Goal: Transaction & Acquisition: Purchase product/service

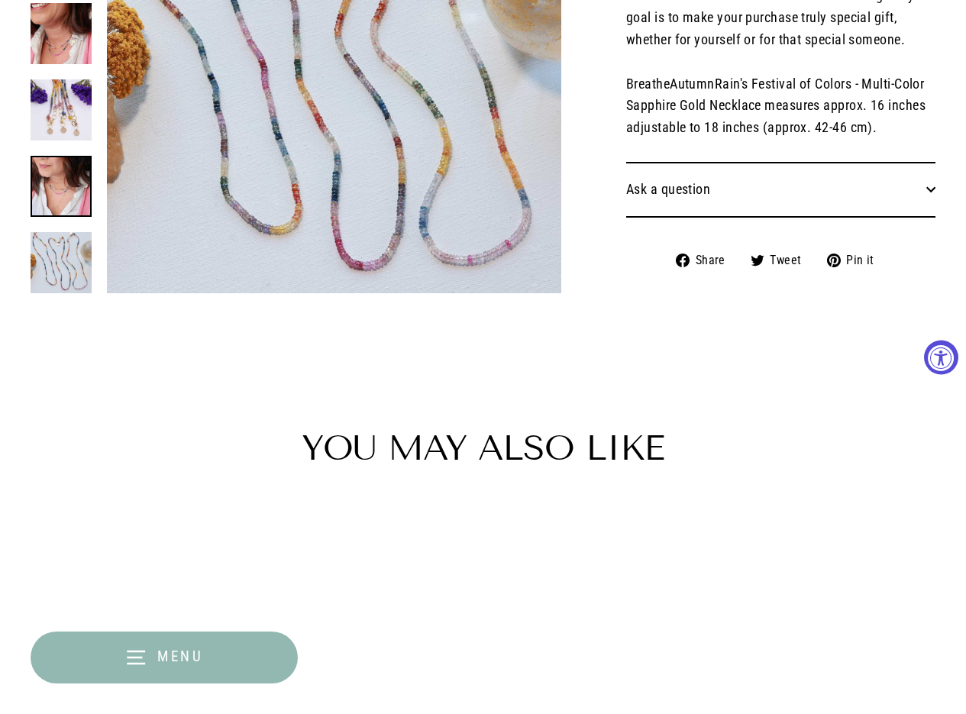
select select "3"
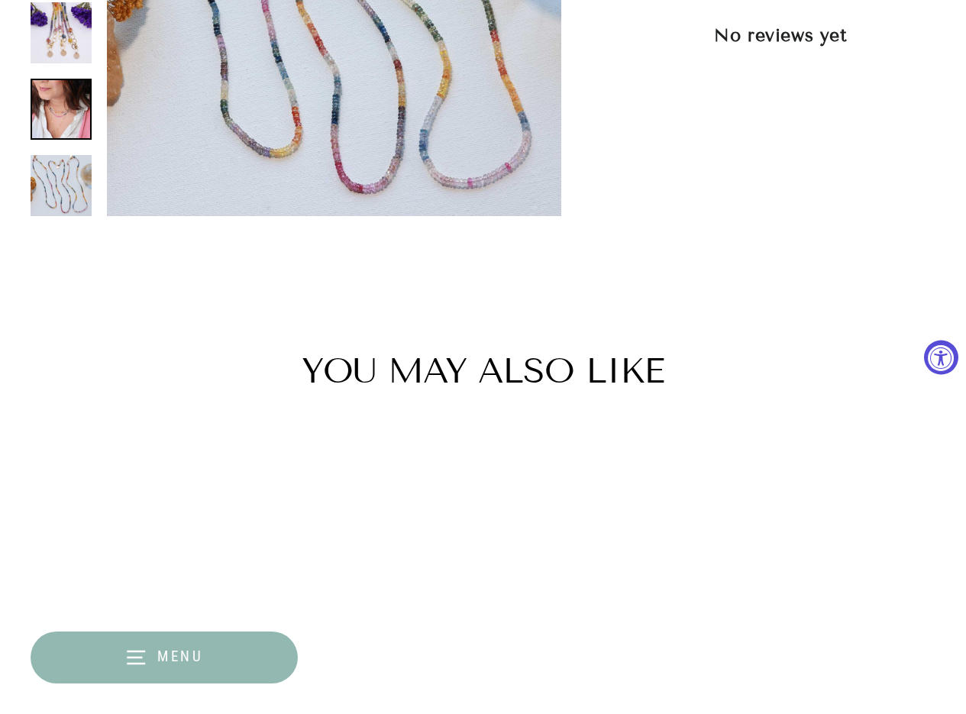
scroll to position [2061, 0]
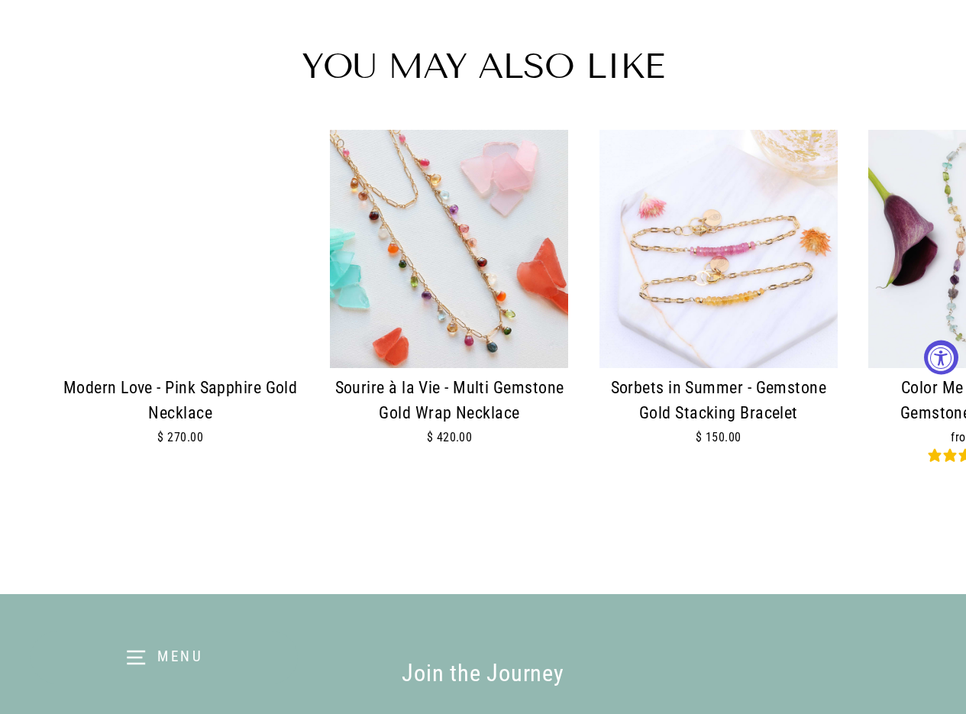
click at [432, 306] on img at bounding box center [449, 249] width 238 height 238
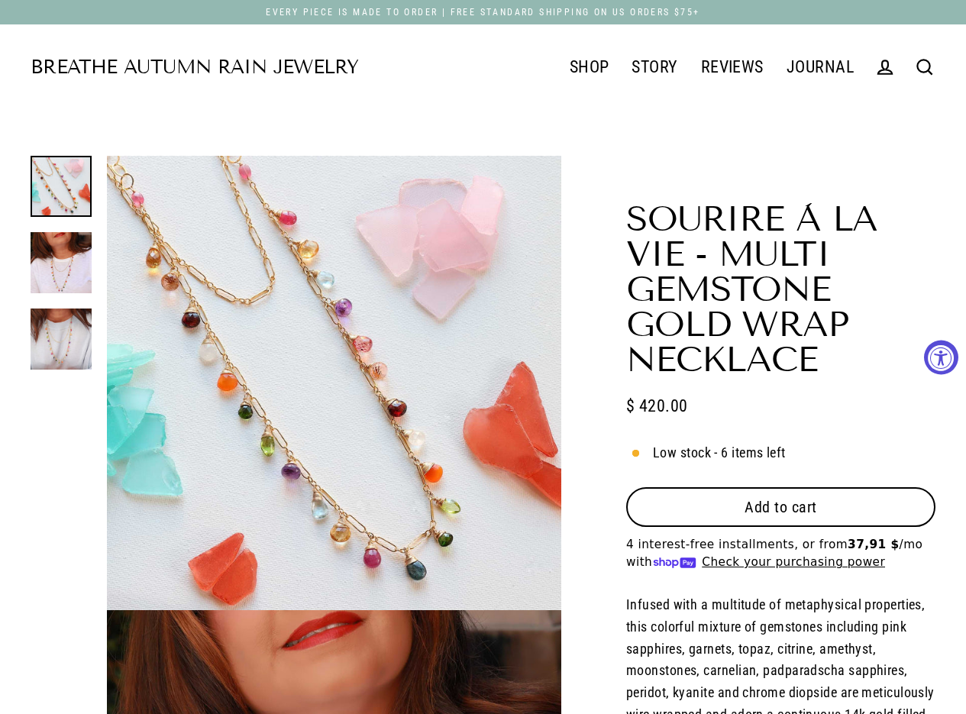
click at [757, 517] on button "Add to cart" at bounding box center [780, 507] width 309 height 40
select select "3"
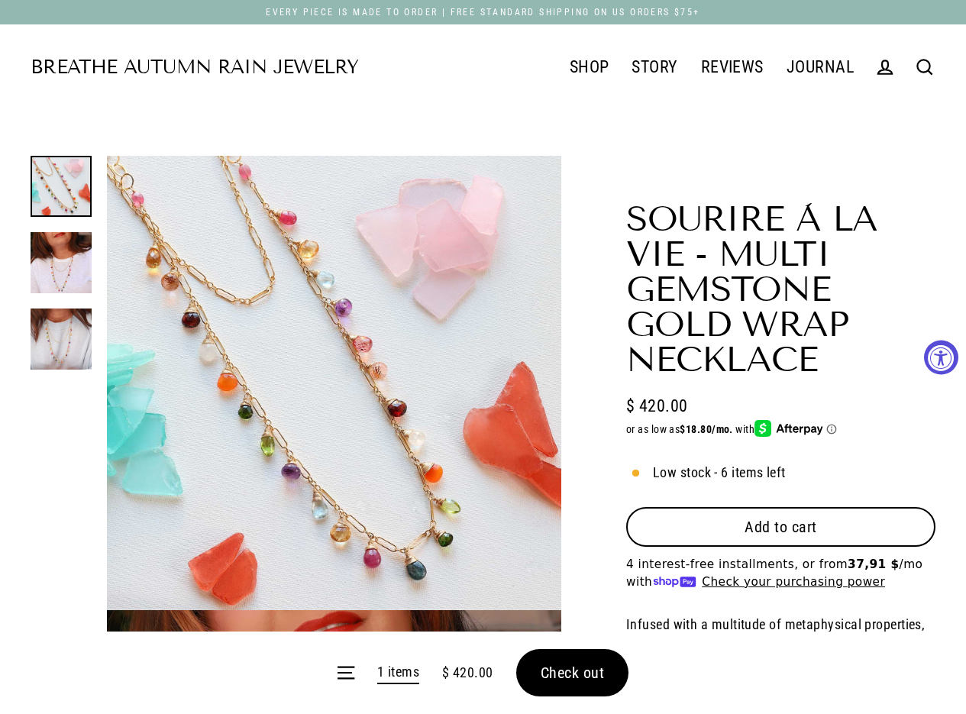
click at [575, 667] on form "Menu 1 items $ 420.00 Check out" at bounding box center [483, 672] width 966 height 82
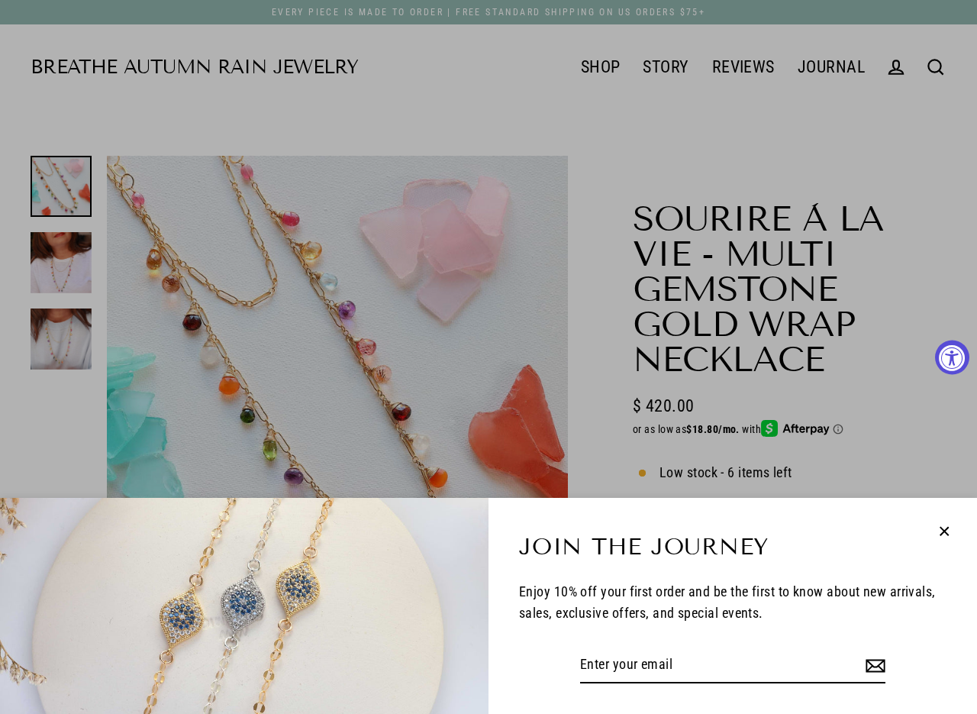
click at [942, 529] on icon "button" at bounding box center [944, 531] width 8 height 8
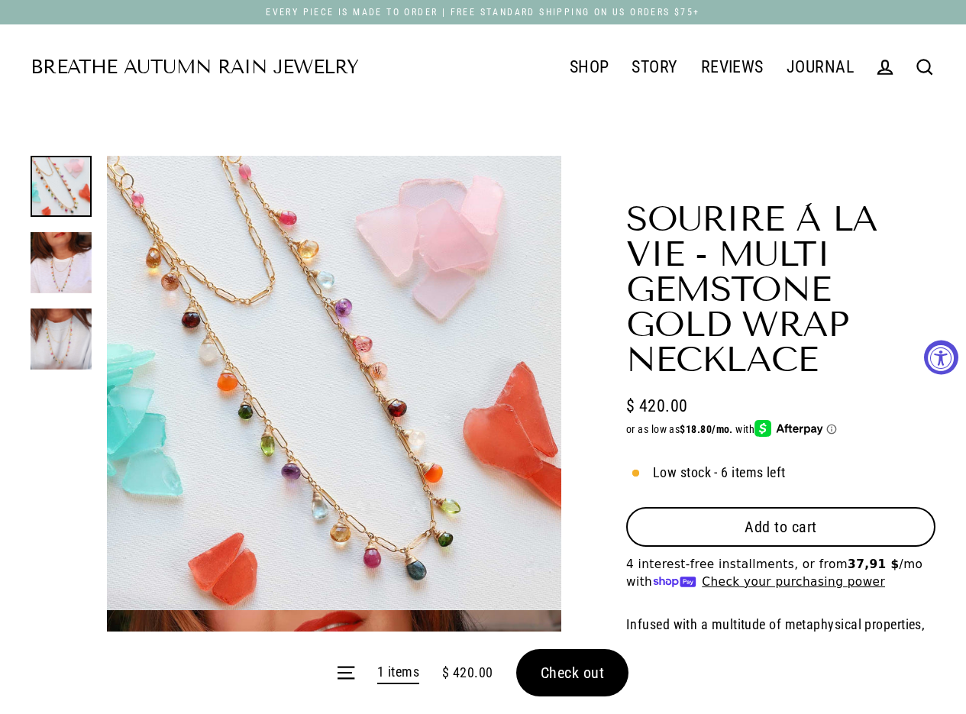
click at [556, 656] on button "Check out" at bounding box center [572, 672] width 113 height 47
